Goal: Information Seeking & Learning: Check status

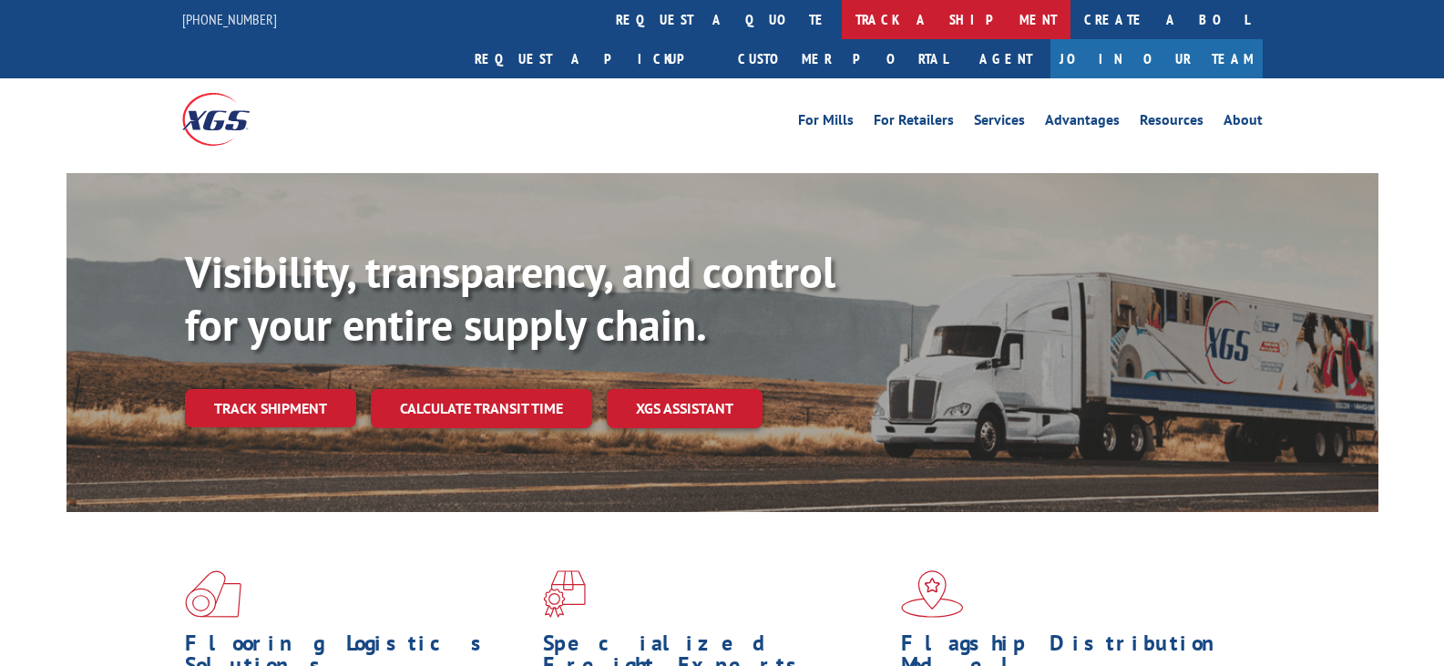
click at [842, 27] on link "track a shipment" at bounding box center [956, 19] width 229 height 39
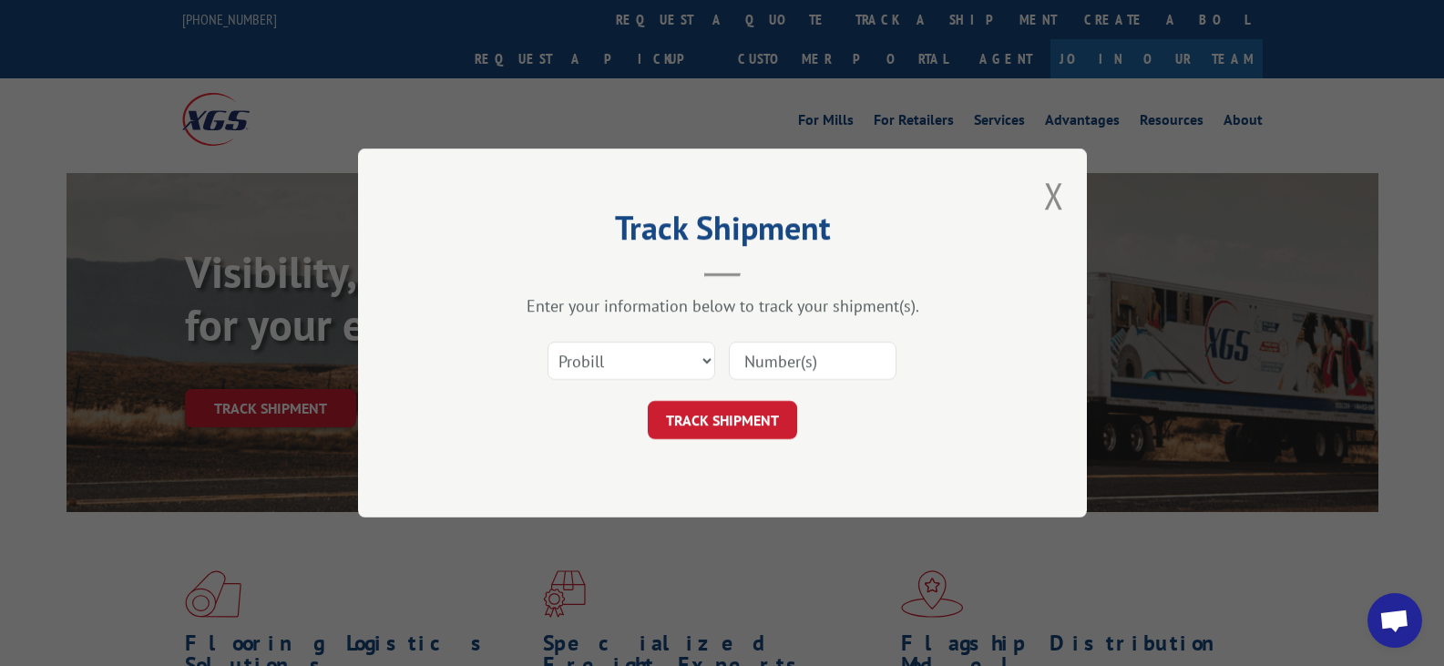
click at [781, 369] on input at bounding box center [813, 361] width 168 height 38
paste input "6100047106"
type input "6100047106"
click at [702, 356] on select "Select category... Probill BOL PO" at bounding box center [631, 361] width 168 height 38
select select "bol"
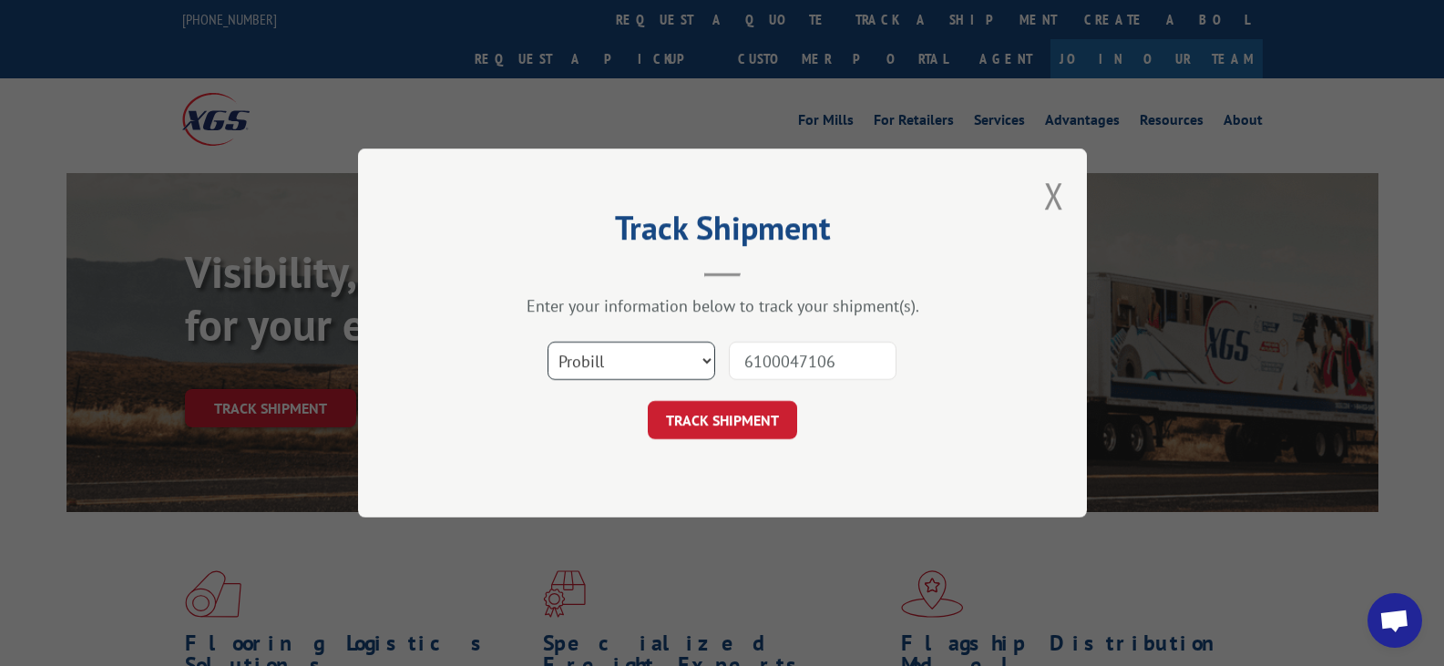
click at [547, 342] on select "Select category... Probill BOL PO" at bounding box center [631, 361] width 168 height 38
click at [729, 409] on button "TRACK SHIPMENT" at bounding box center [722, 420] width 149 height 38
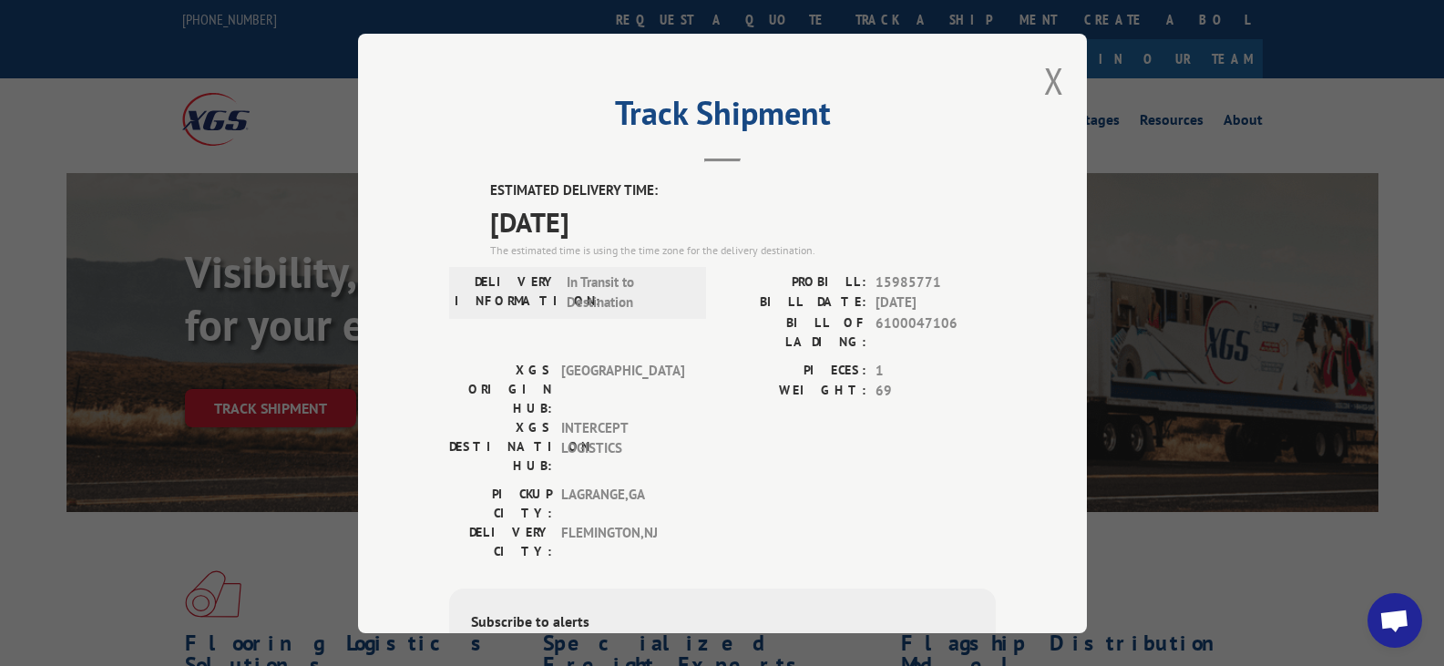
click at [433, 609] on div "Track Shipment ESTIMATED DELIVERY TIME: [DATE] The estimated time is using the …" at bounding box center [722, 333] width 729 height 599
